Goal: Complete application form

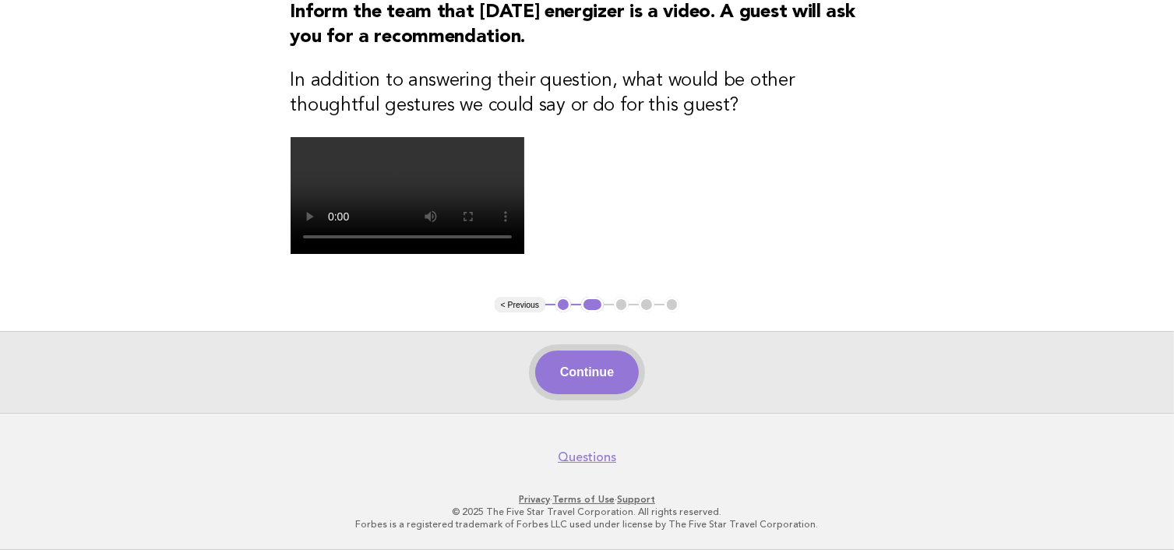
click at [592, 394] on button "Continue" at bounding box center [587, 372] width 104 height 44
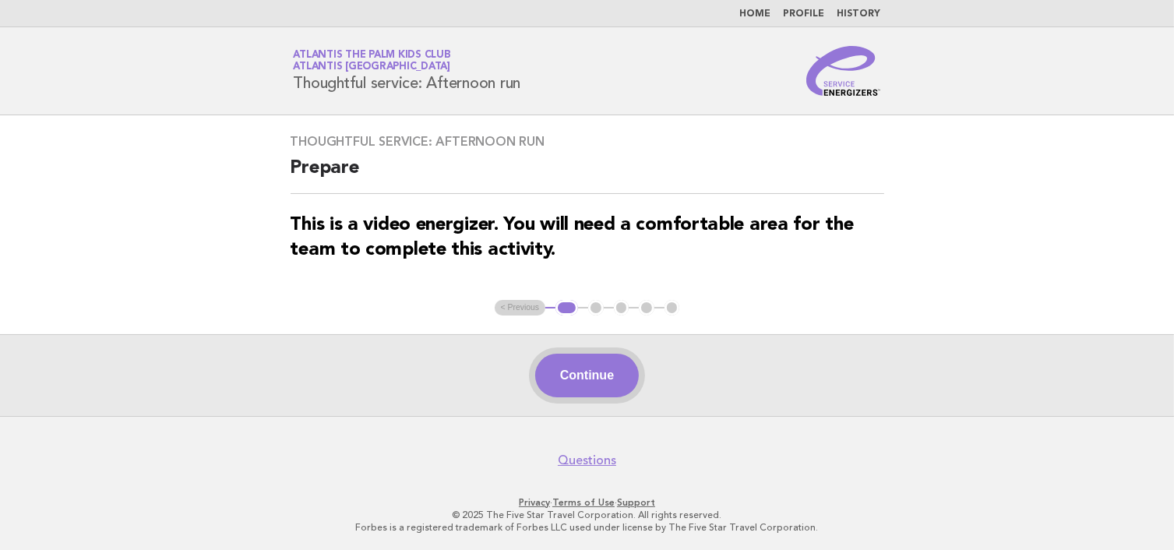
click at [571, 364] on button "Continue" at bounding box center [587, 376] width 104 height 44
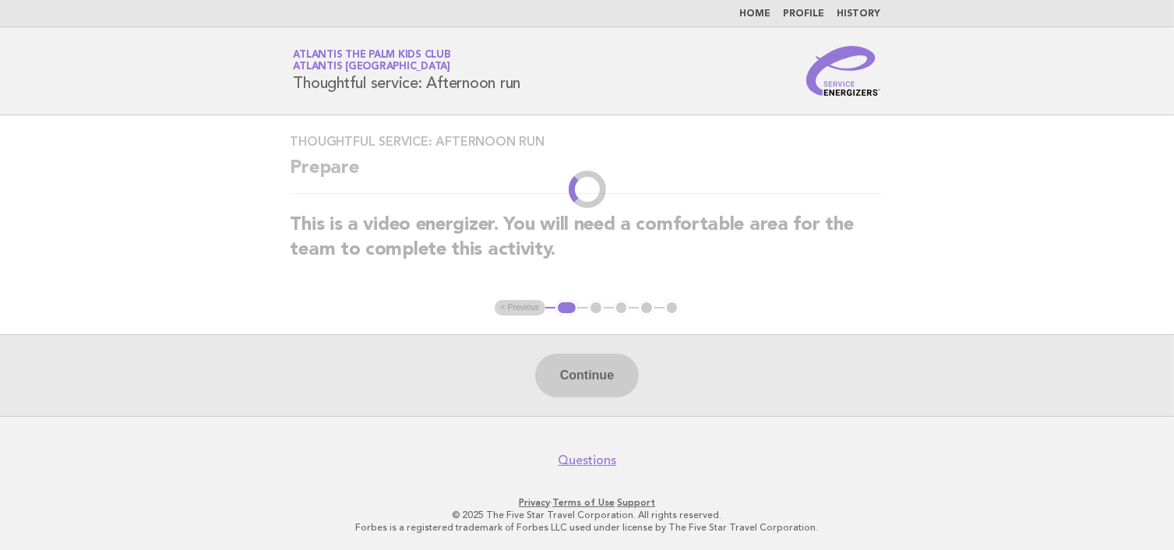
click at [571, 364] on div "Continue" at bounding box center [587, 375] width 1174 height 82
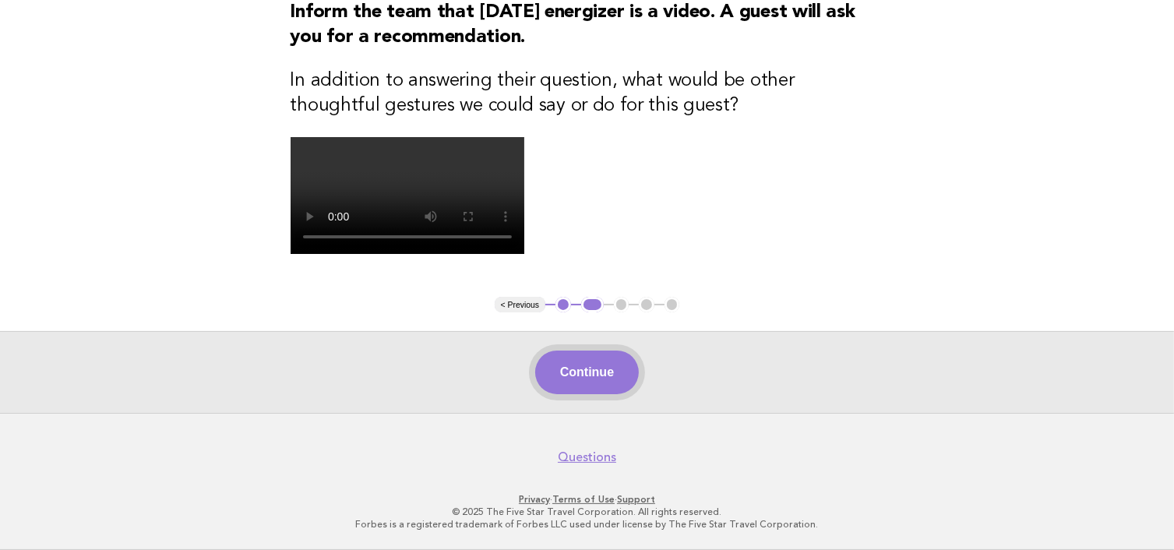
click at [601, 375] on button "Continue" at bounding box center [587, 372] width 104 height 44
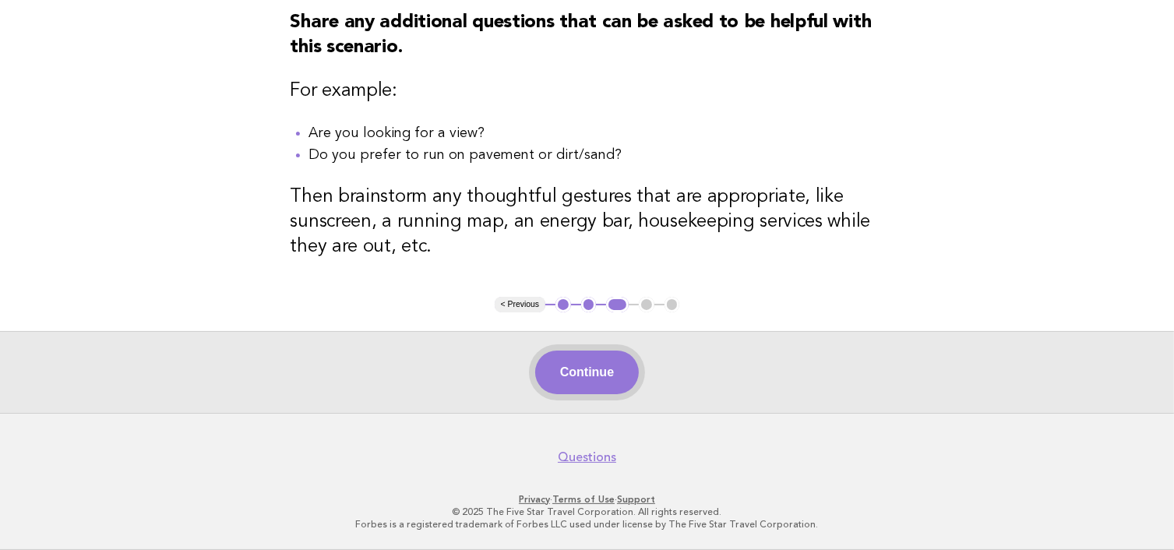
click at [609, 367] on button "Continue" at bounding box center [587, 372] width 104 height 44
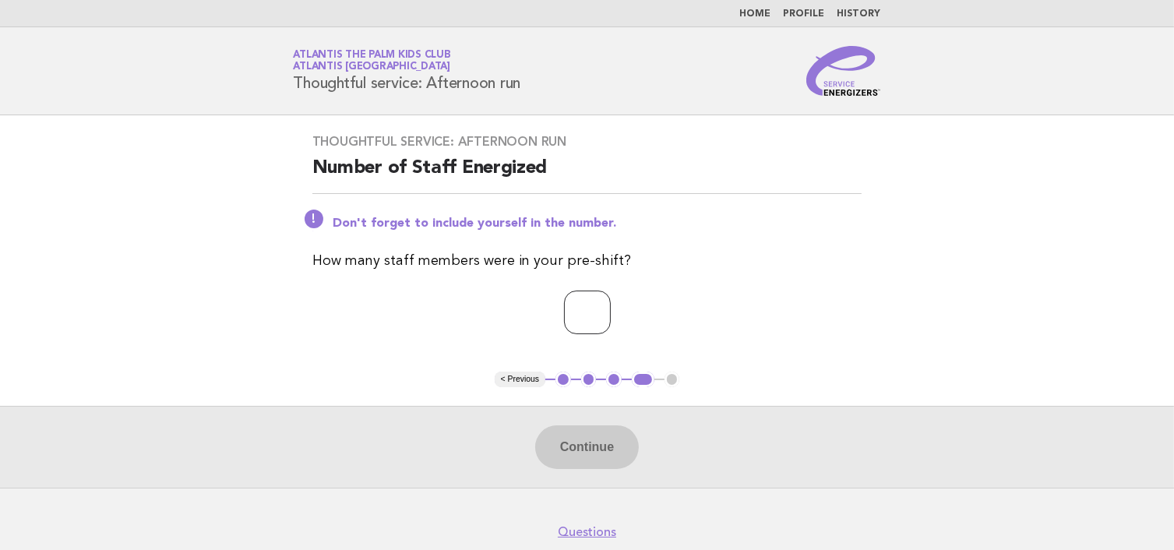
click at [573, 302] on input "number" at bounding box center [587, 313] width 47 height 44
type input "*"
click at [600, 445] on button "Continue" at bounding box center [587, 447] width 104 height 44
